Goal: Find specific page/section: Find specific page/section

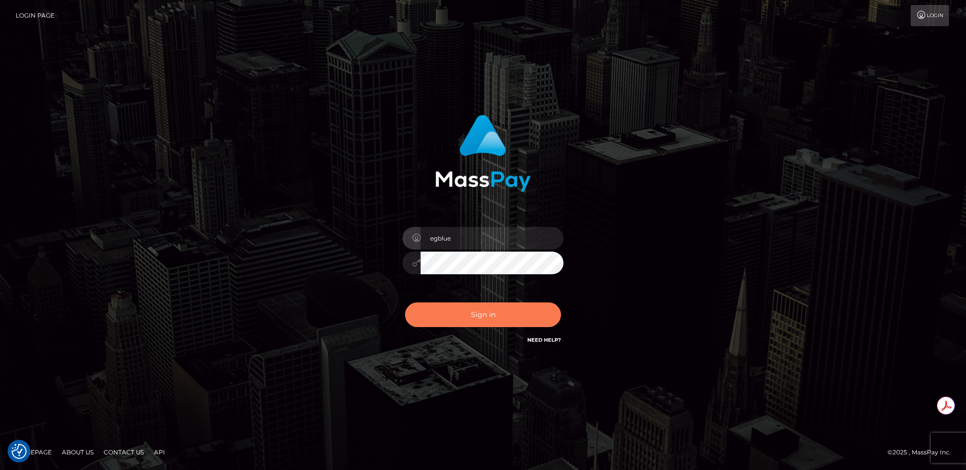
click at [442, 305] on button "Sign in" at bounding box center [483, 314] width 156 height 25
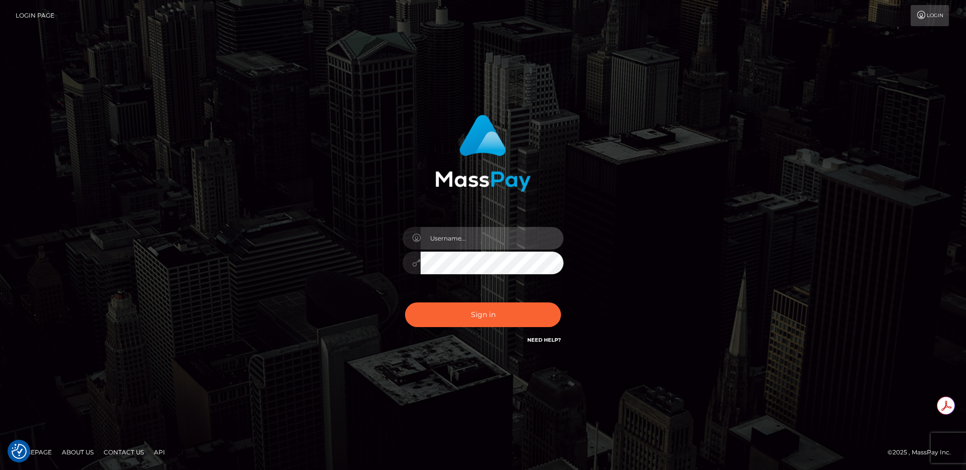
type input "egblue"
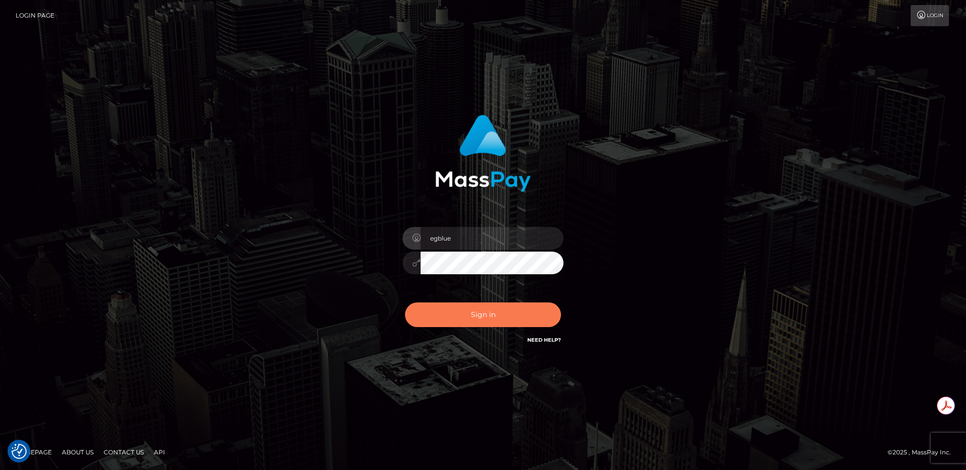
click at [456, 311] on button "Sign in" at bounding box center [483, 314] width 156 height 25
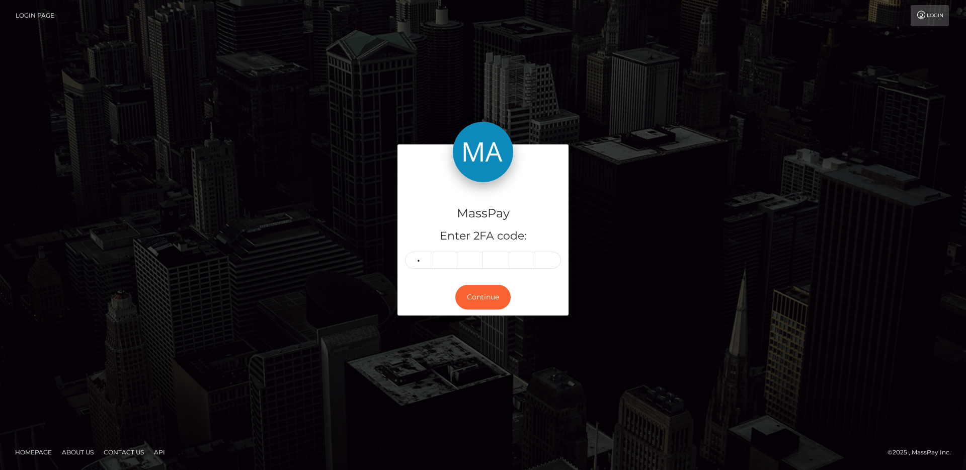
type input "4"
type input "7"
type input "4"
type input "0"
type input "9"
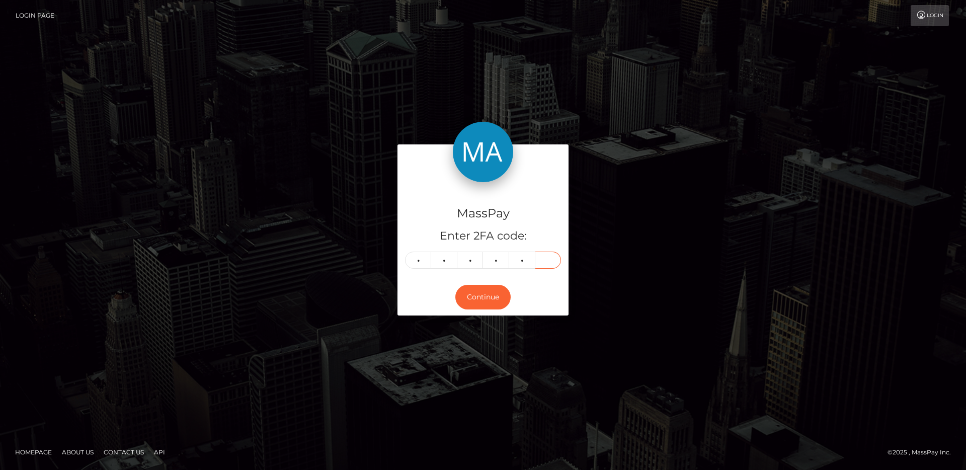
type input "1"
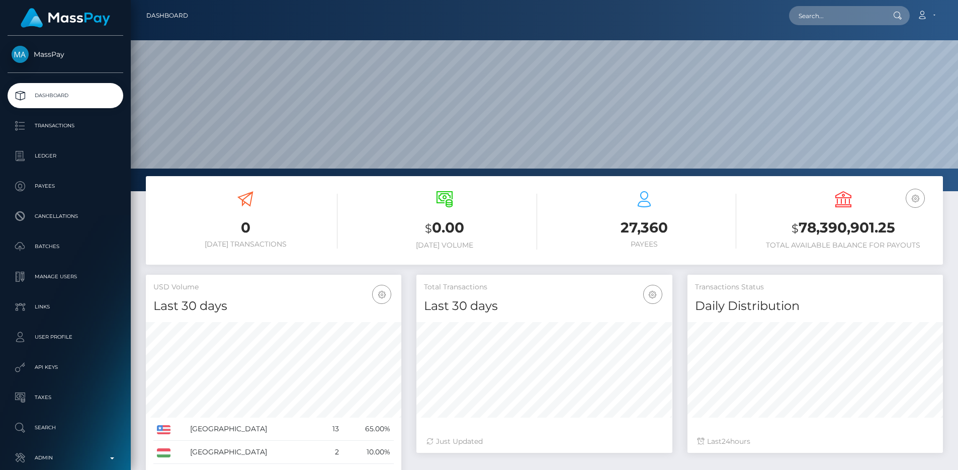
scroll to position [53, 0]
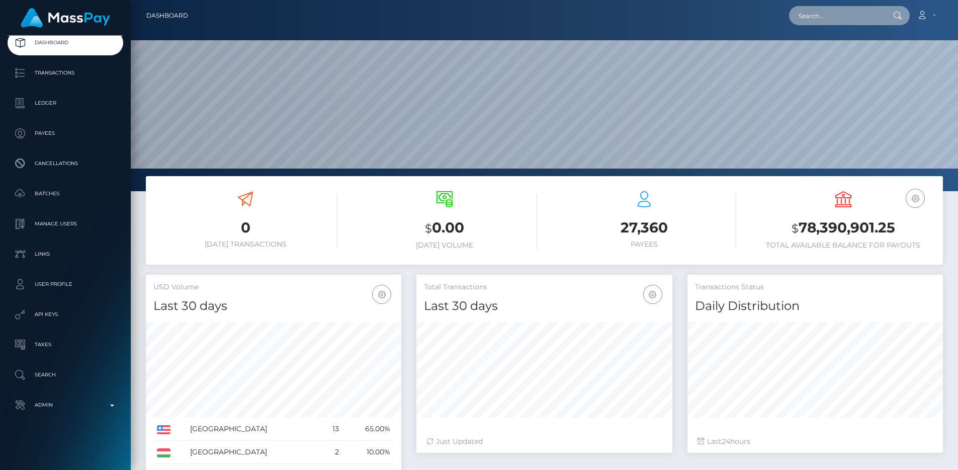
click at [845, 16] on input "text" at bounding box center [836, 15] width 95 height 19
paste input "pout_gi7Yq20Nb9yPX"
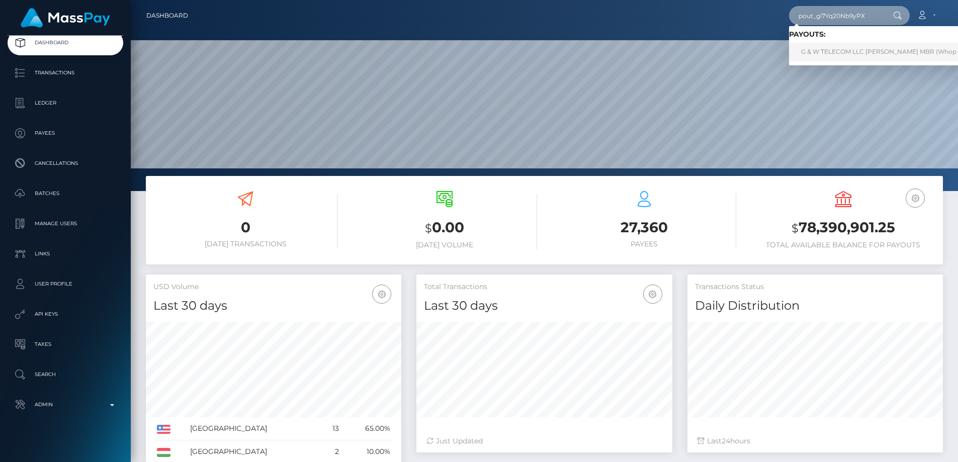
type input "pout_gi7Yq20Nb9yPX"
click at [859, 52] on link "G & W TELECOM LLC ALVIN GRANT MBR (Whop Inc - )" at bounding box center [888, 52] width 198 height 19
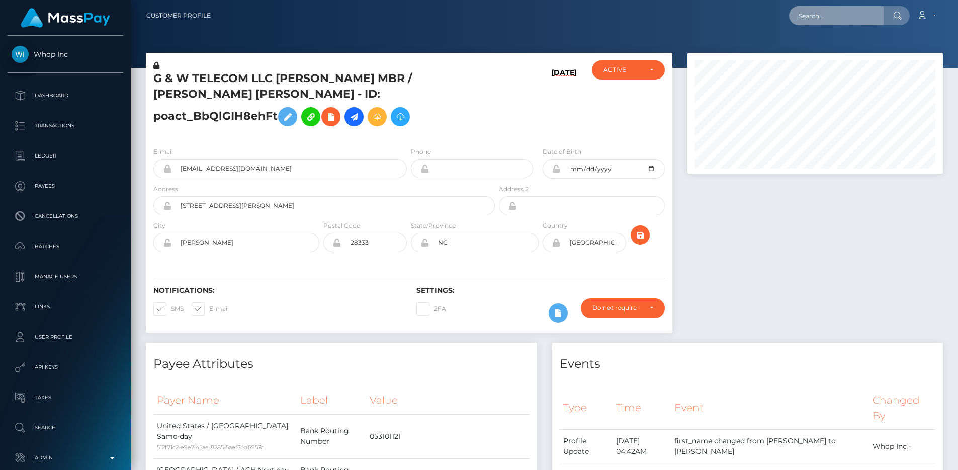
click at [824, 19] on input "text" at bounding box center [836, 15] width 95 height 19
paste input "pout_dp7bUkxCRVbdX"
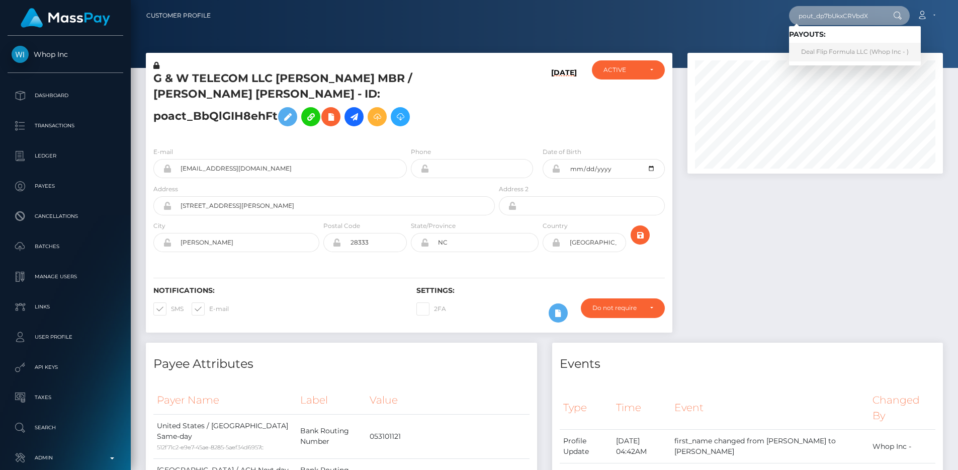
type input "pout_dp7bUkxCRVbdX"
click at [822, 51] on link "Deal Flip Formula LLC (Whop Inc - )" at bounding box center [855, 52] width 132 height 19
